Goal: Transaction & Acquisition: Subscribe to service/newsletter

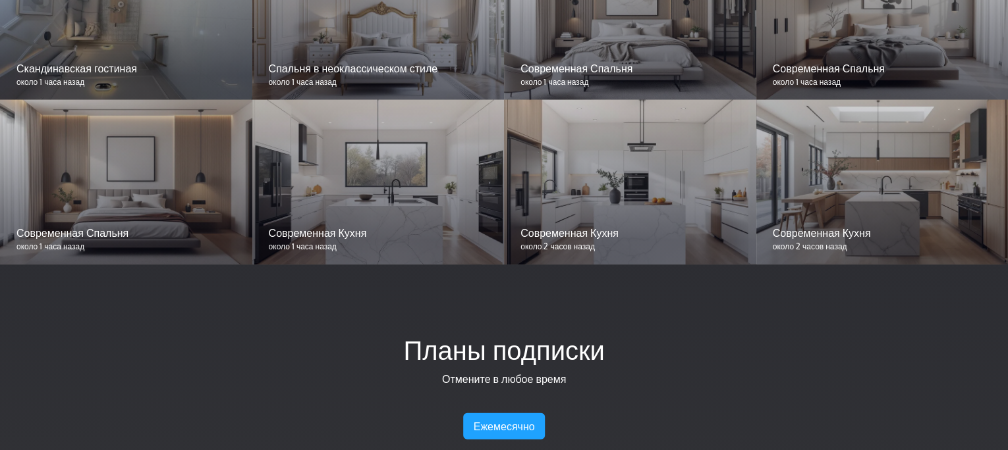
scroll to position [1554, 0]
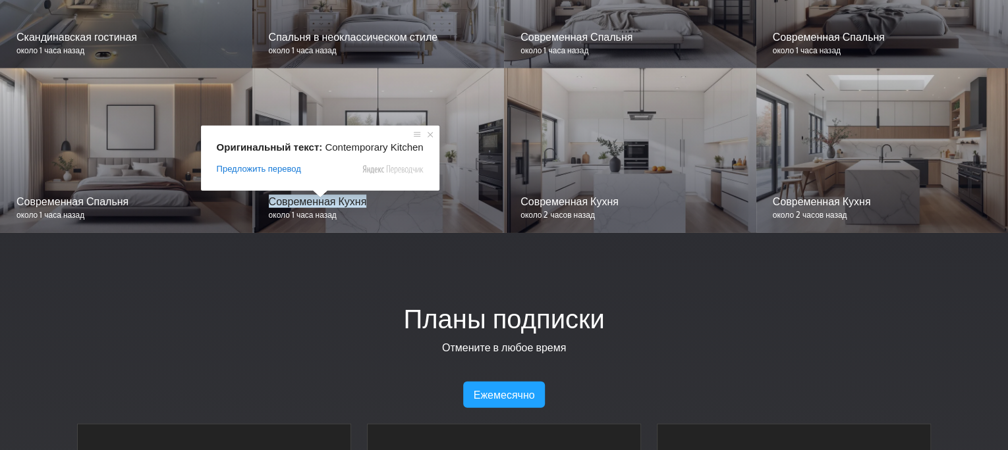
click at [338, 351] on p "Отмените в любое время" at bounding box center [503, 348] width 853 height 16
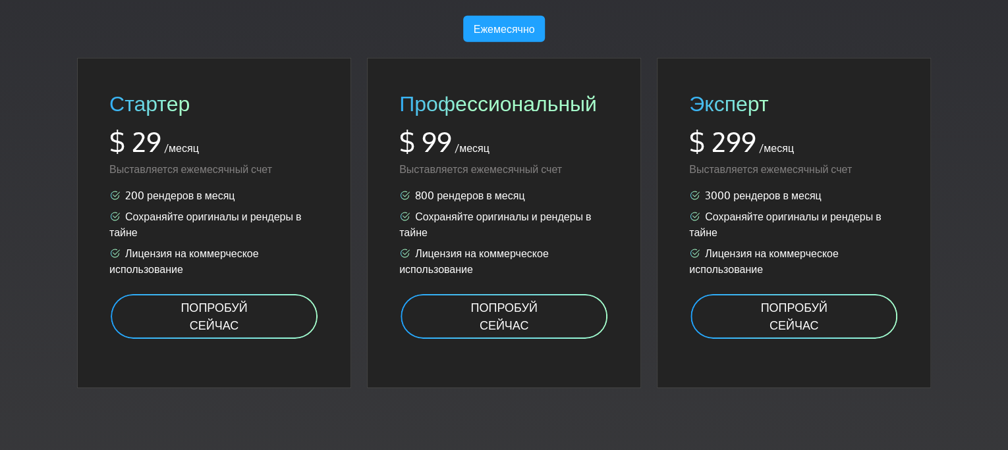
scroll to position [1923, 0]
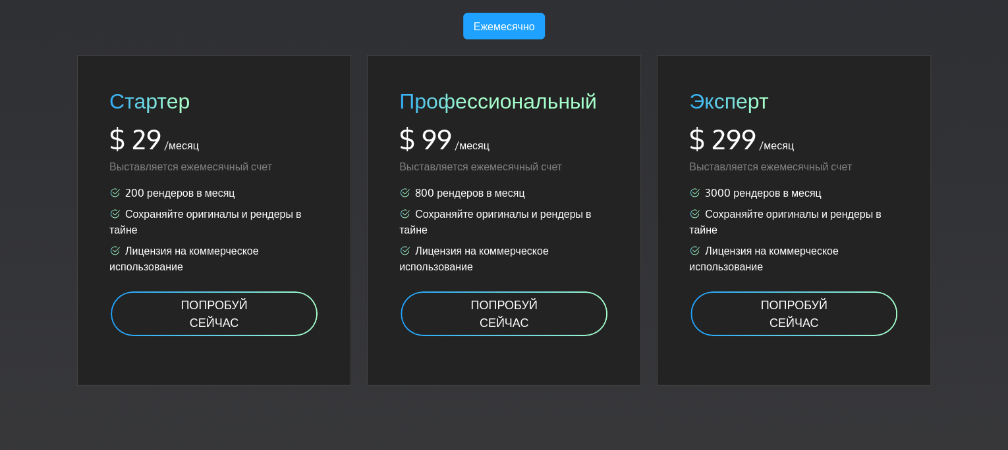
click at [238, 306] on ya-tr-span "ПОПРОБУЙ СЕЙЧАС" at bounding box center [213, 314] width 67 height 32
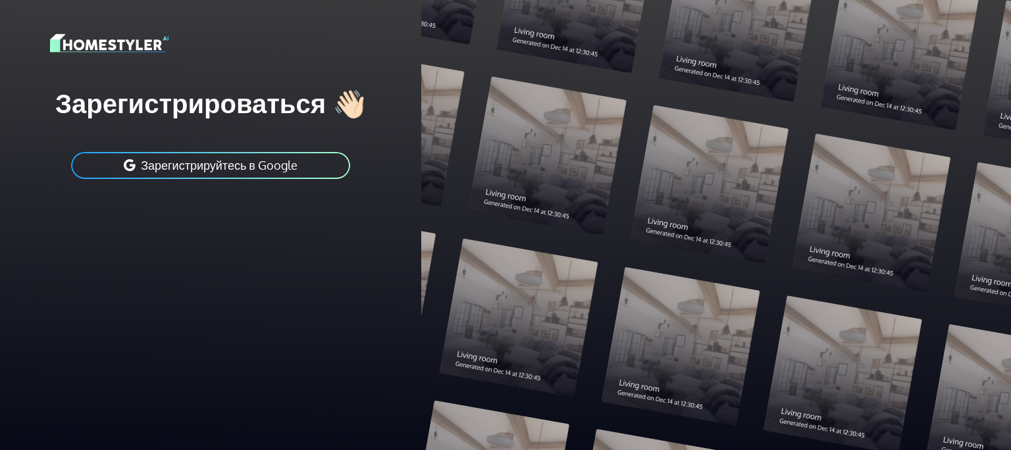
click at [281, 161] on ya-tr-span "Зарегистрируйтесь в Google" at bounding box center [219, 165] width 157 height 14
